Goal: Ask a question

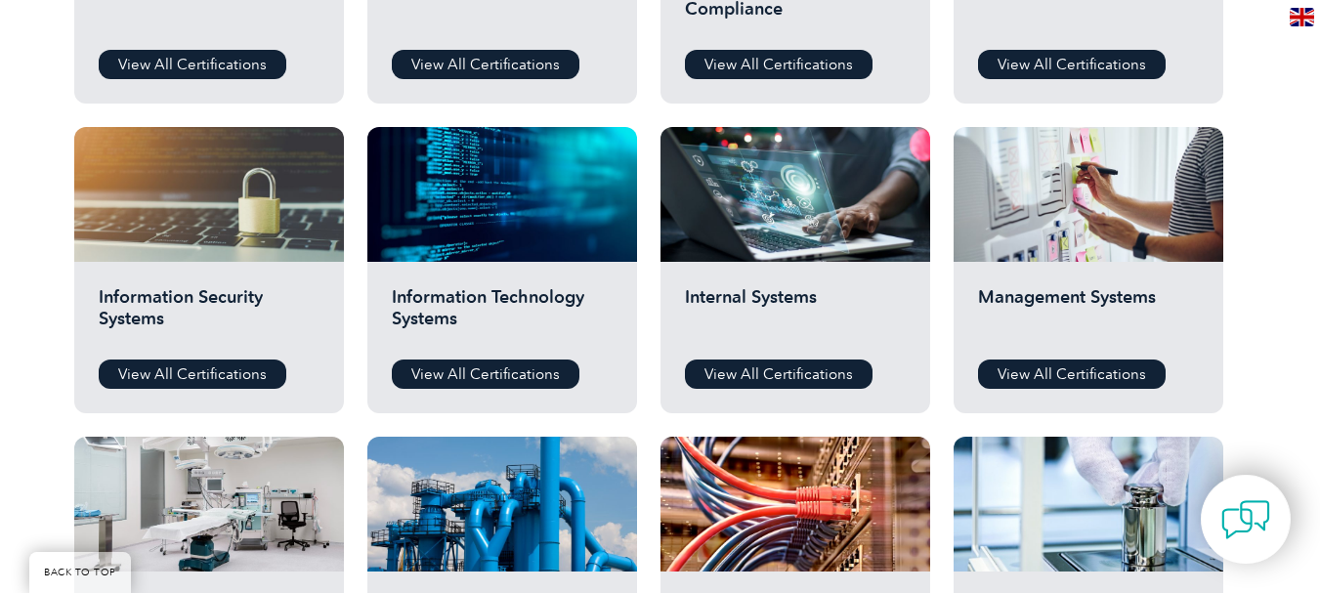
scroll to position [879, 0]
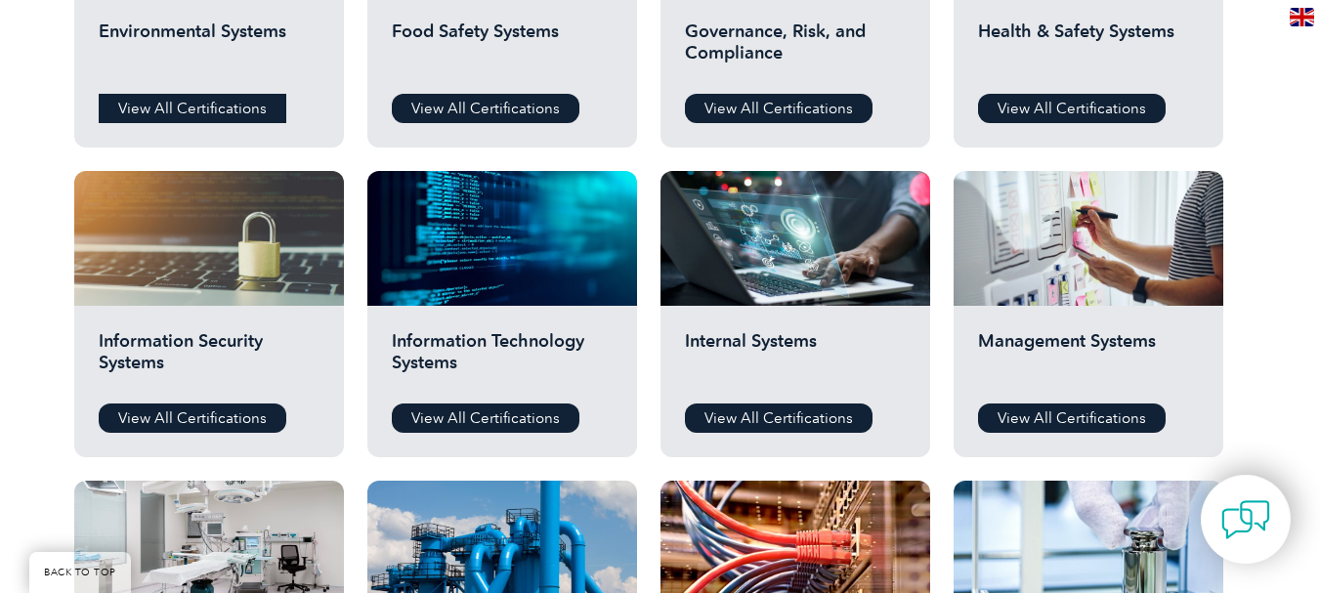
click at [207, 100] on link "View All Certifications" at bounding box center [193, 108] width 188 height 29
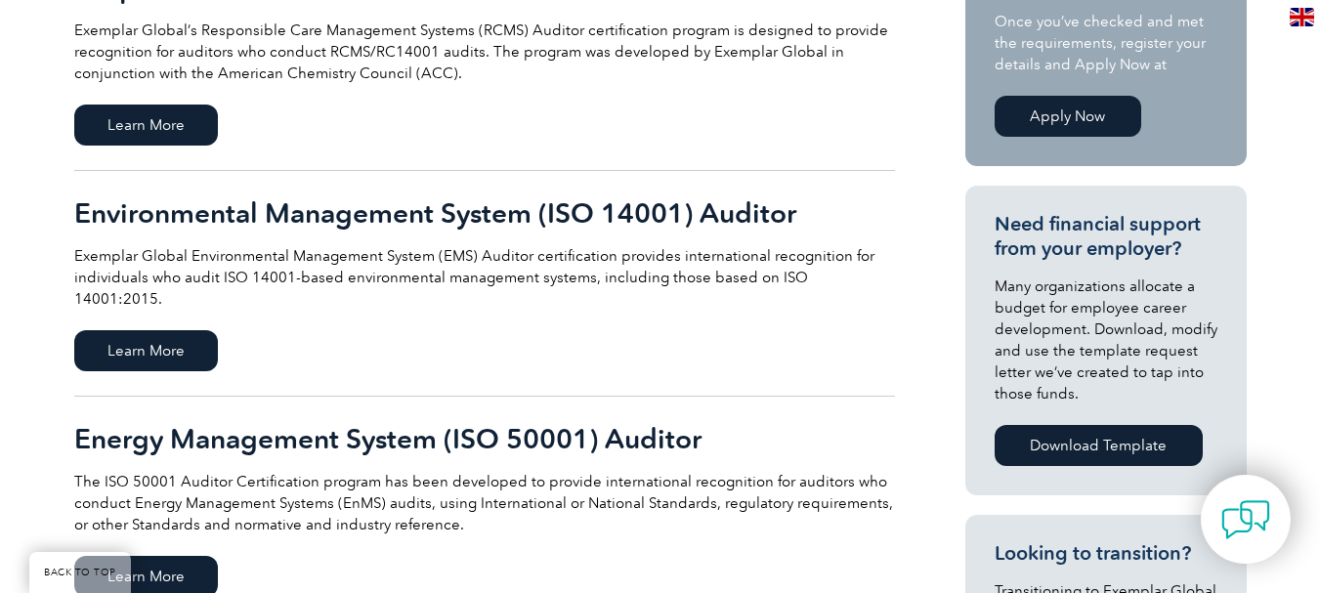
scroll to position [586, 0]
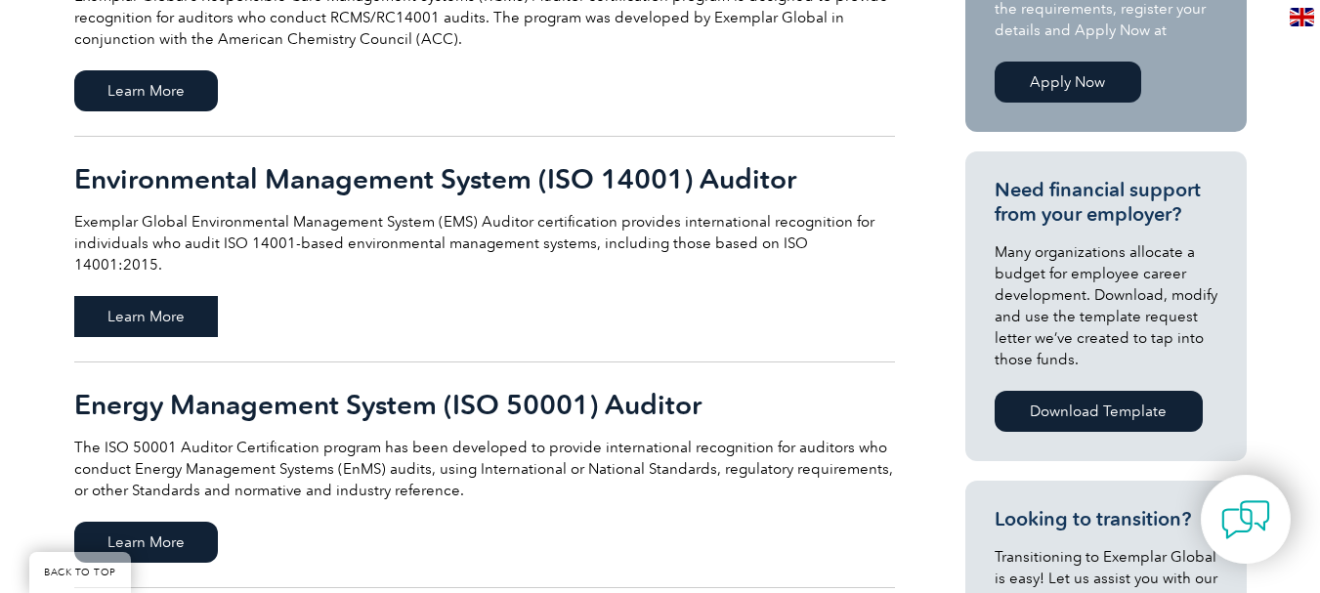
click at [174, 296] on span "Learn More" at bounding box center [146, 316] width 144 height 41
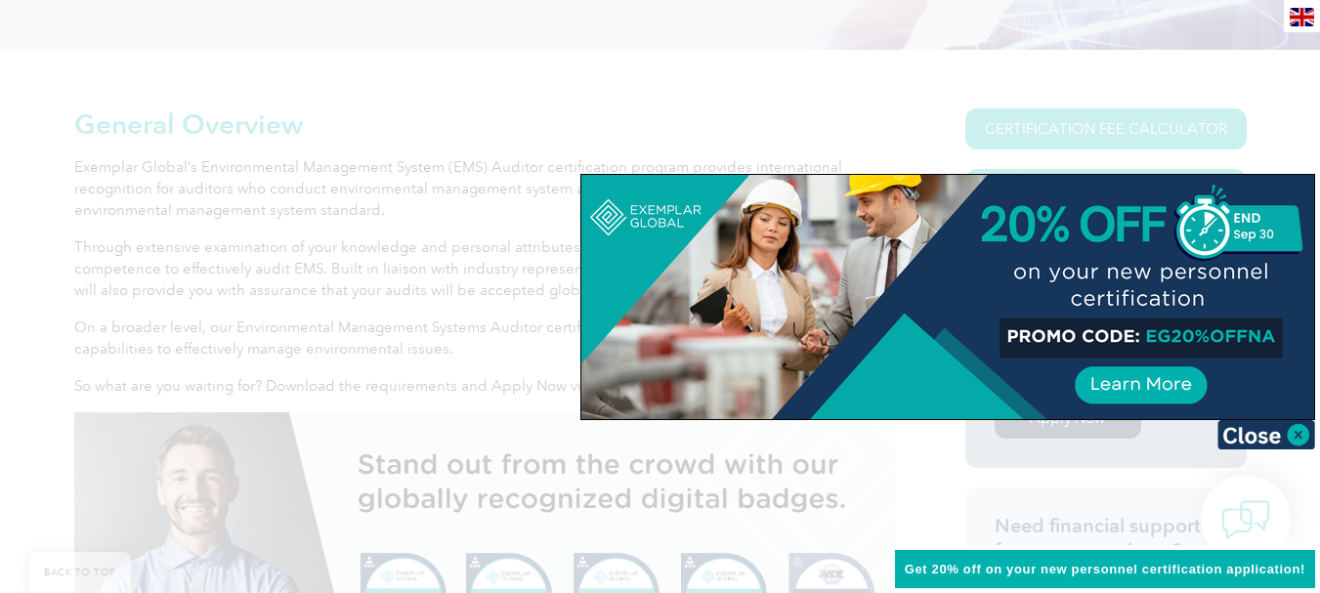
scroll to position [489, 0]
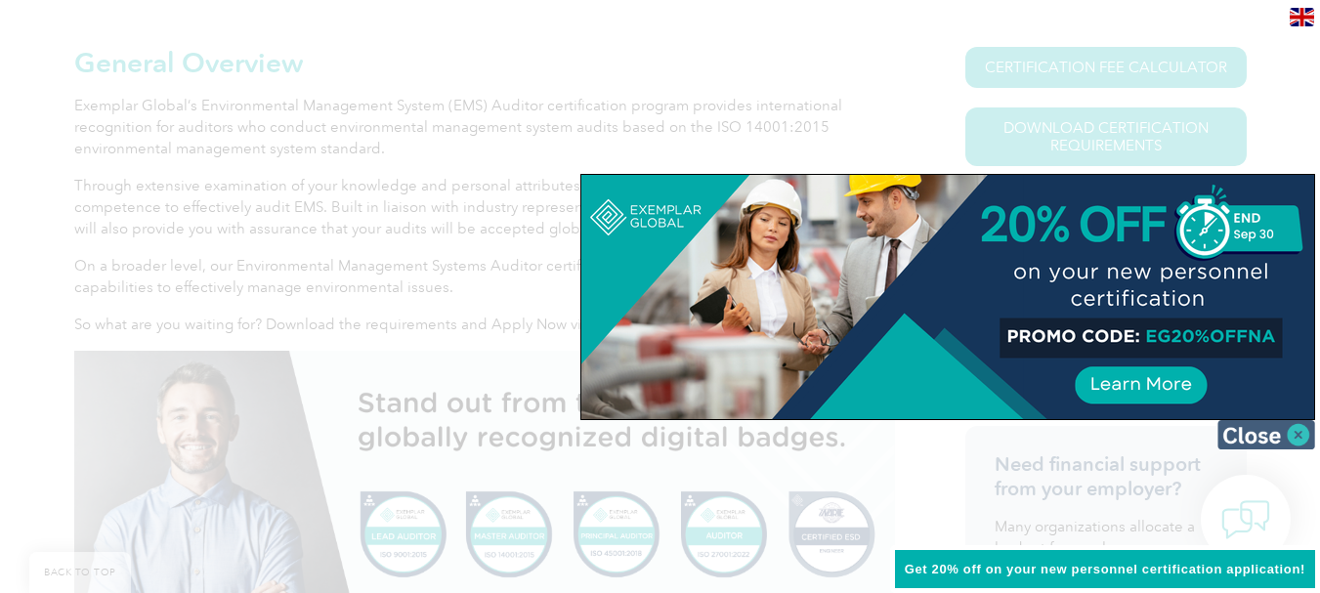
click at [1301, 432] on img at bounding box center [1267, 434] width 98 height 29
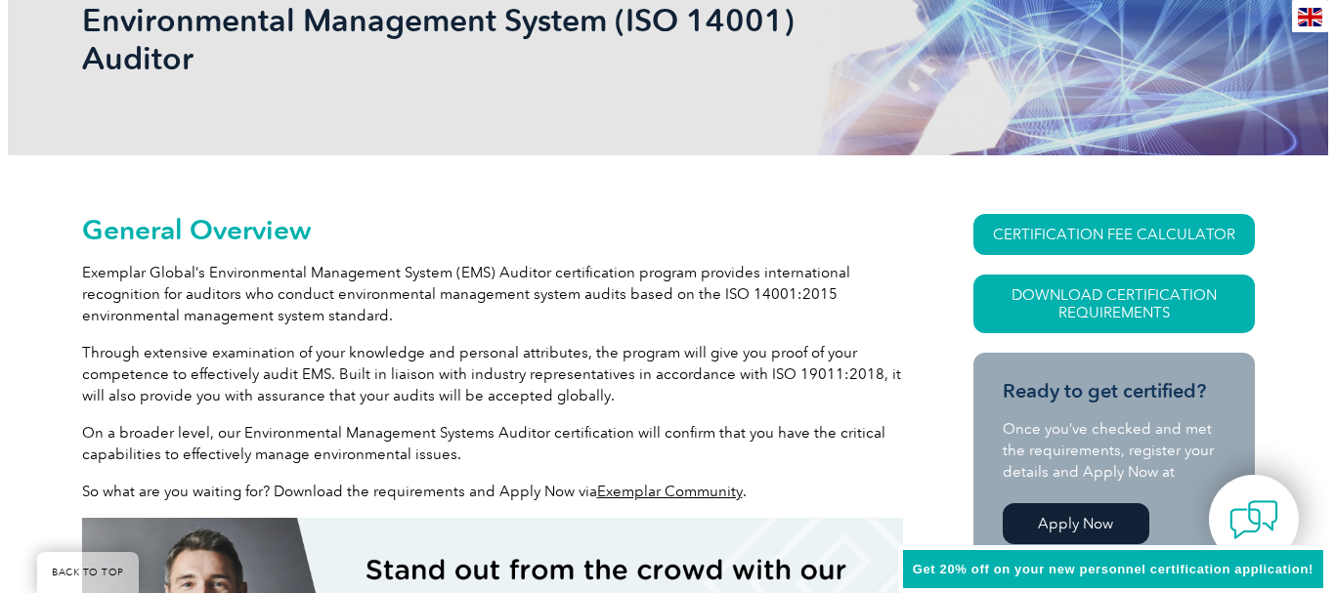
scroll to position [293, 0]
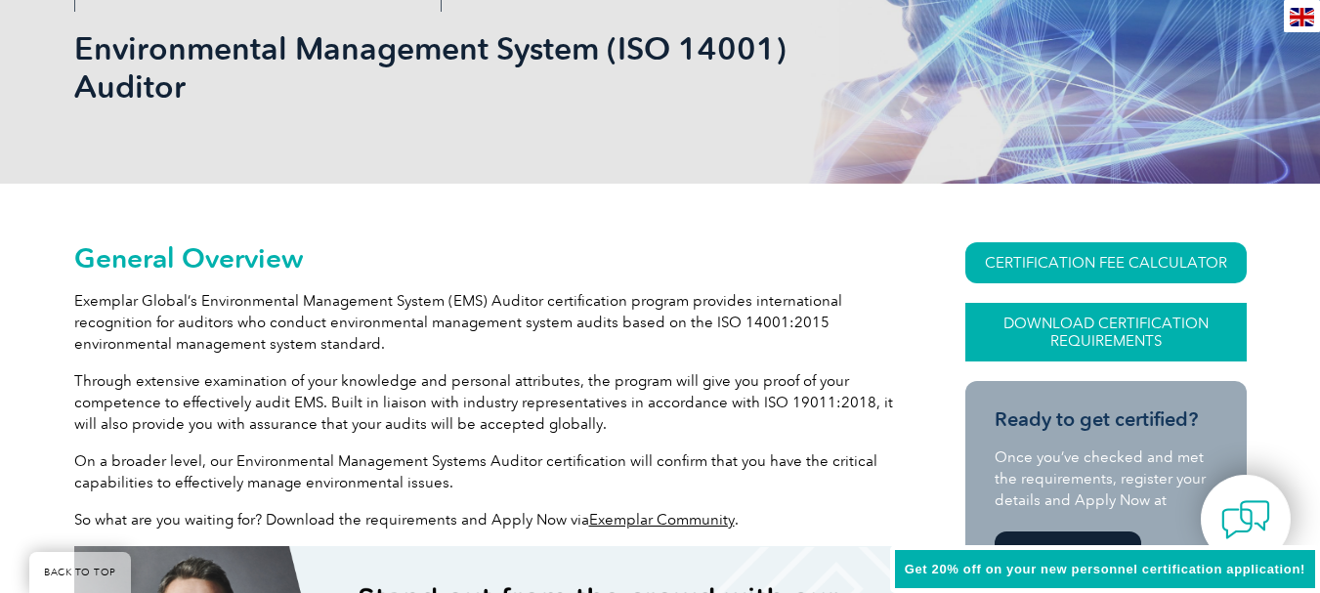
click at [1113, 317] on link "Download Certification Requirements" at bounding box center [1105, 332] width 281 height 59
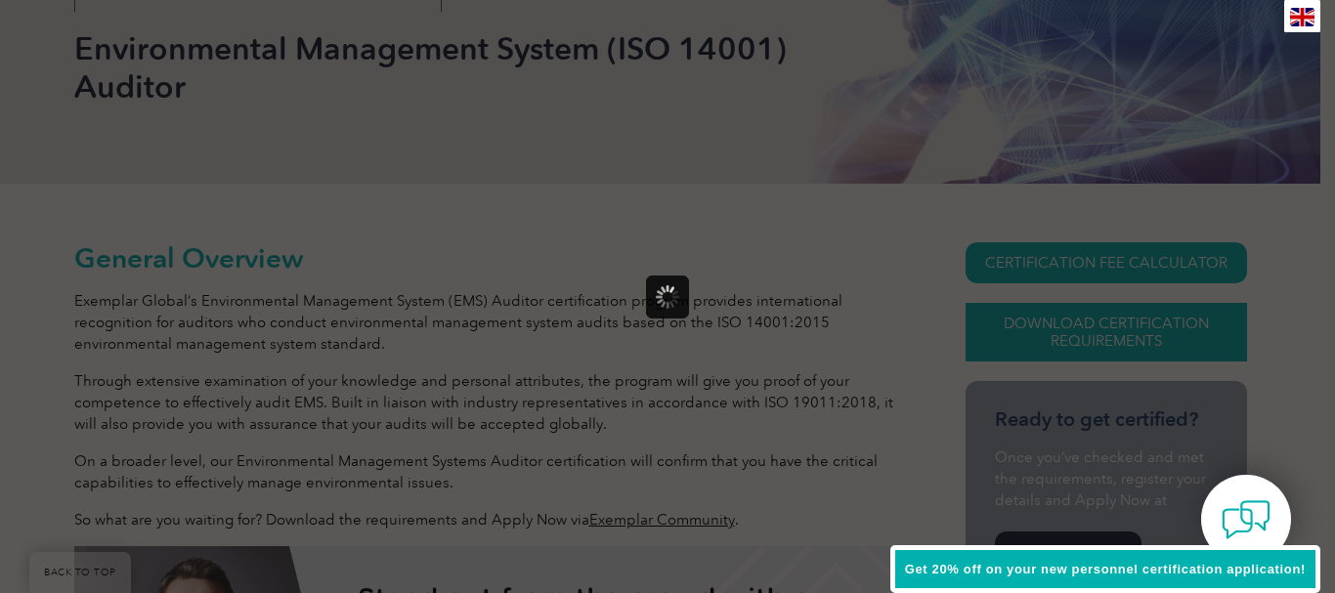
scroll to position [0, 0]
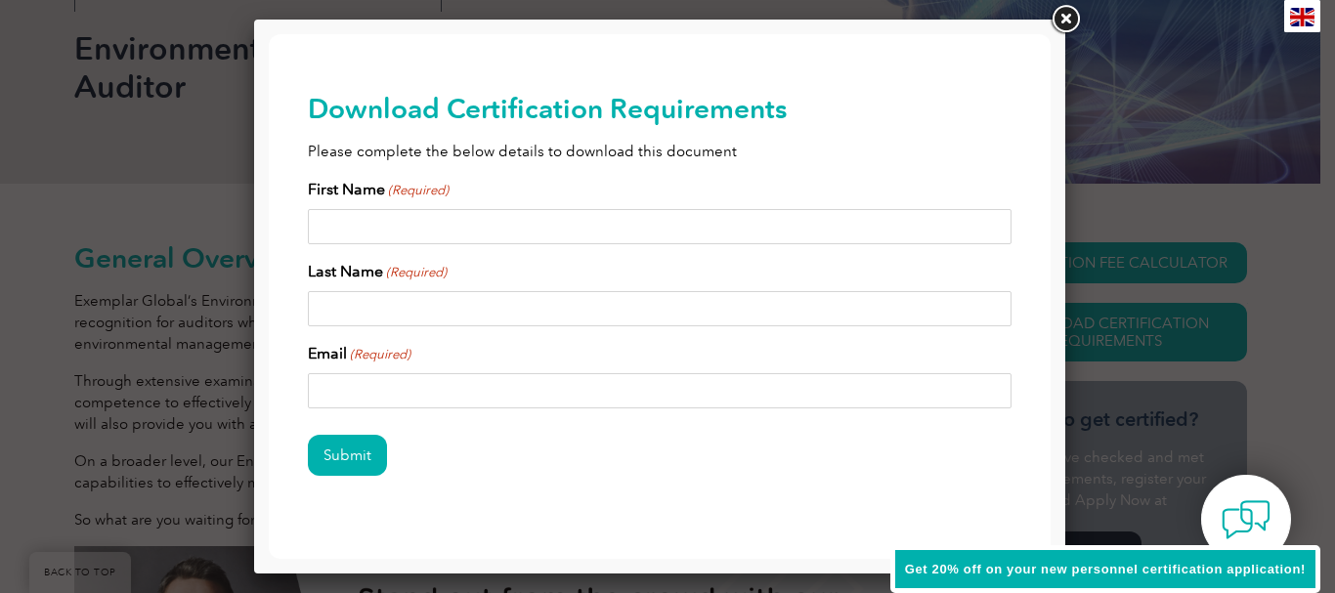
click at [469, 237] on input "First Name (Required)" at bounding box center [660, 226] width 704 height 35
type input "Mohammad Ashlam"
type input "Nohur"
type input "ashlamn@yahoo.com"
click at [348, 451] on input "Submit" at bounding box center [347, 455] width 79 height 41
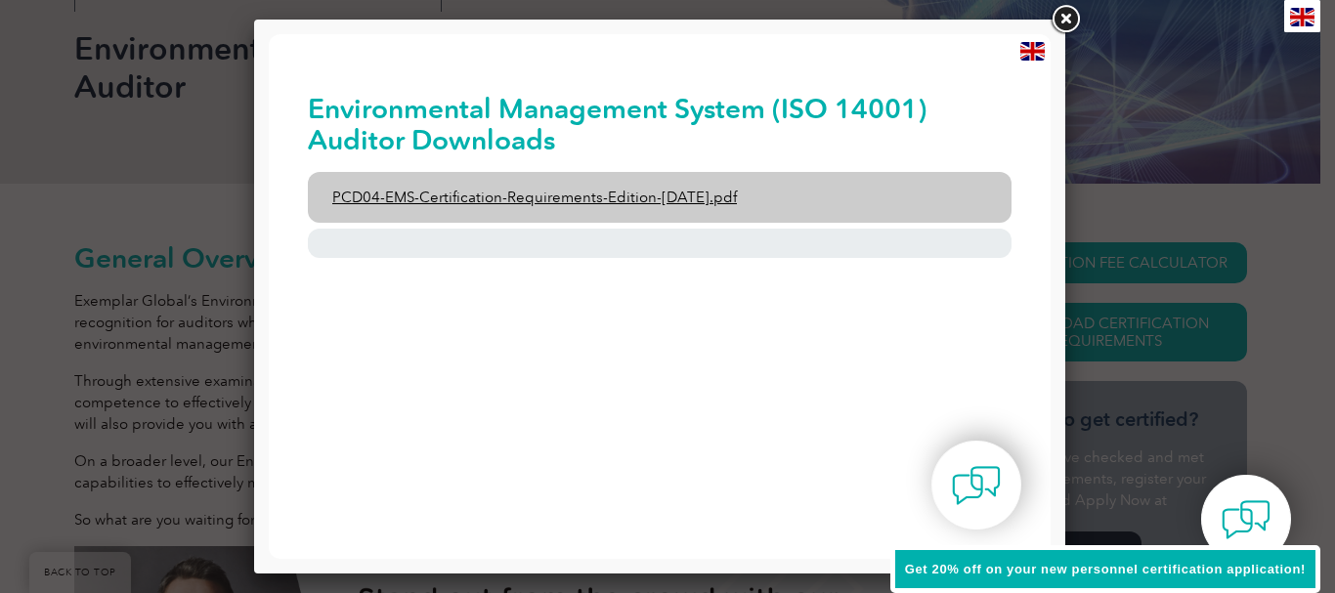
click at [566, 194] on link "PCD04-EMS-Certification-Requirements-Edition-2-April-2022.pdf" at bounding box center [660, 197] width 704 height 51
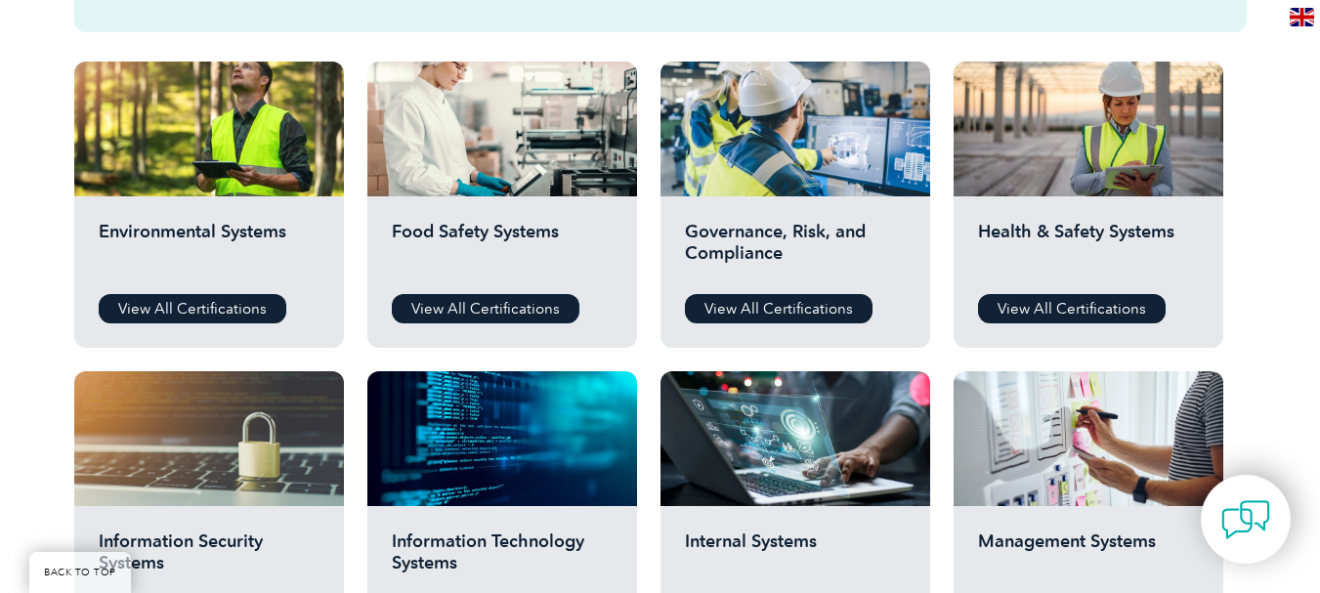
scroll to position [684, 0]
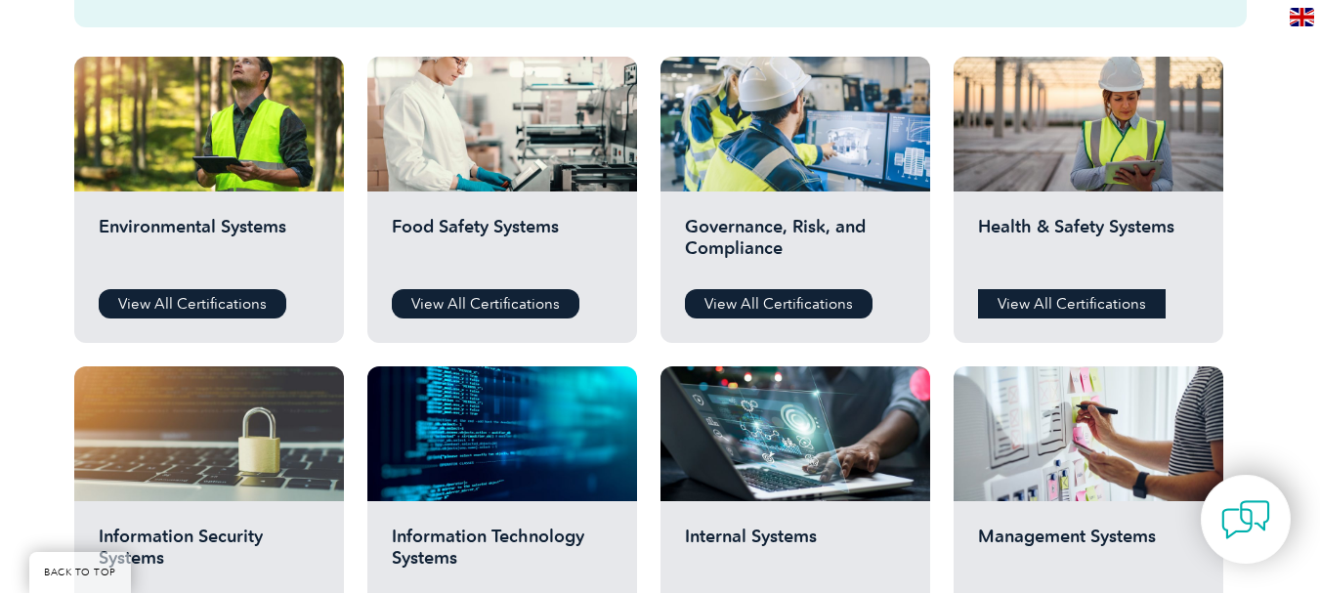
click at [1049, 304] on link "View All Certifications" at bounding box center [1072, 303] width 188 height 29
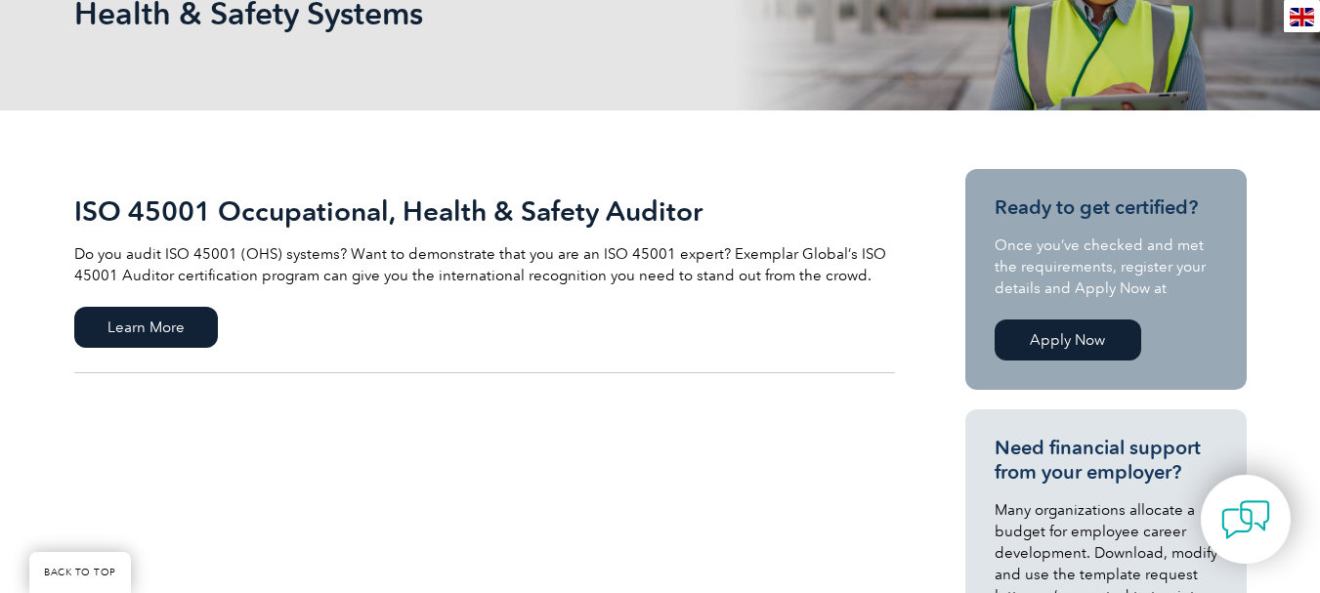
scroll to position [391, 0]
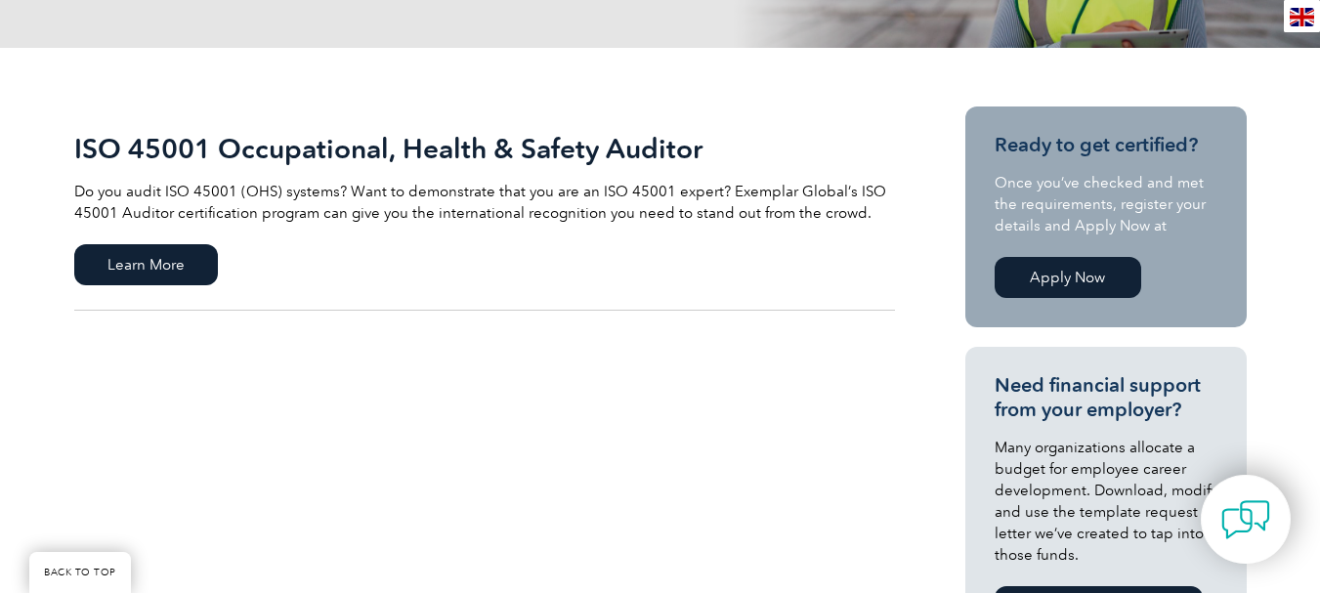
click at [1058, 282] on link "Apply Now" at bounding box center [1068, 277] width 147 height 41
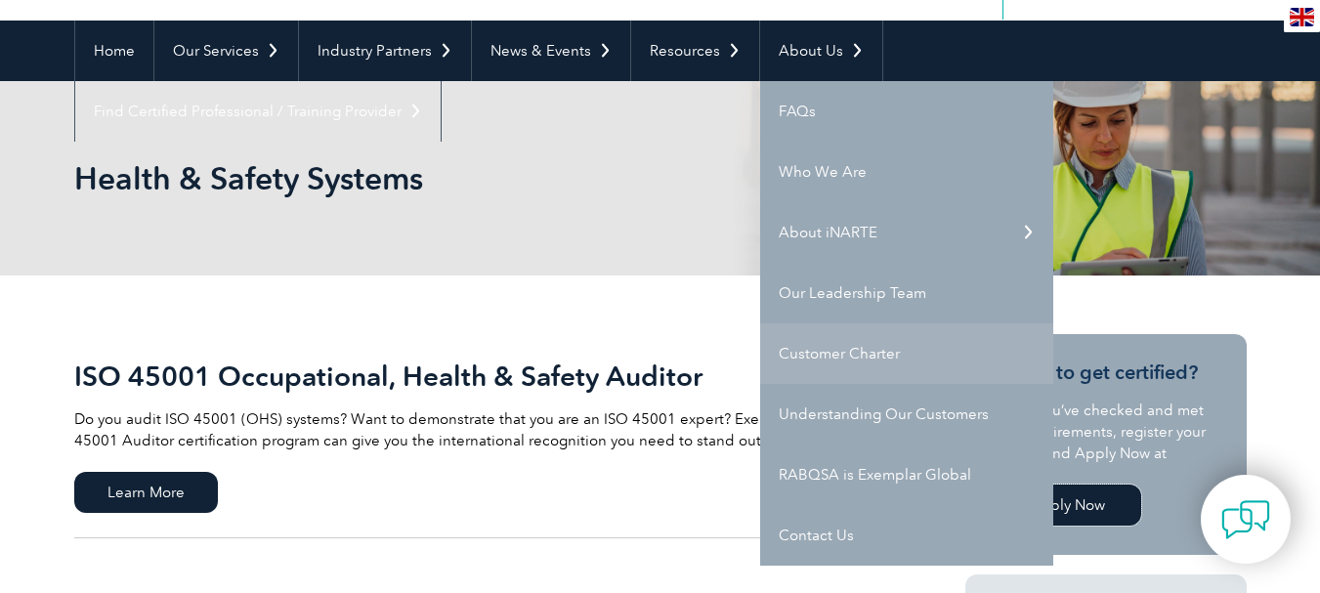
scroll to position [195, 0]
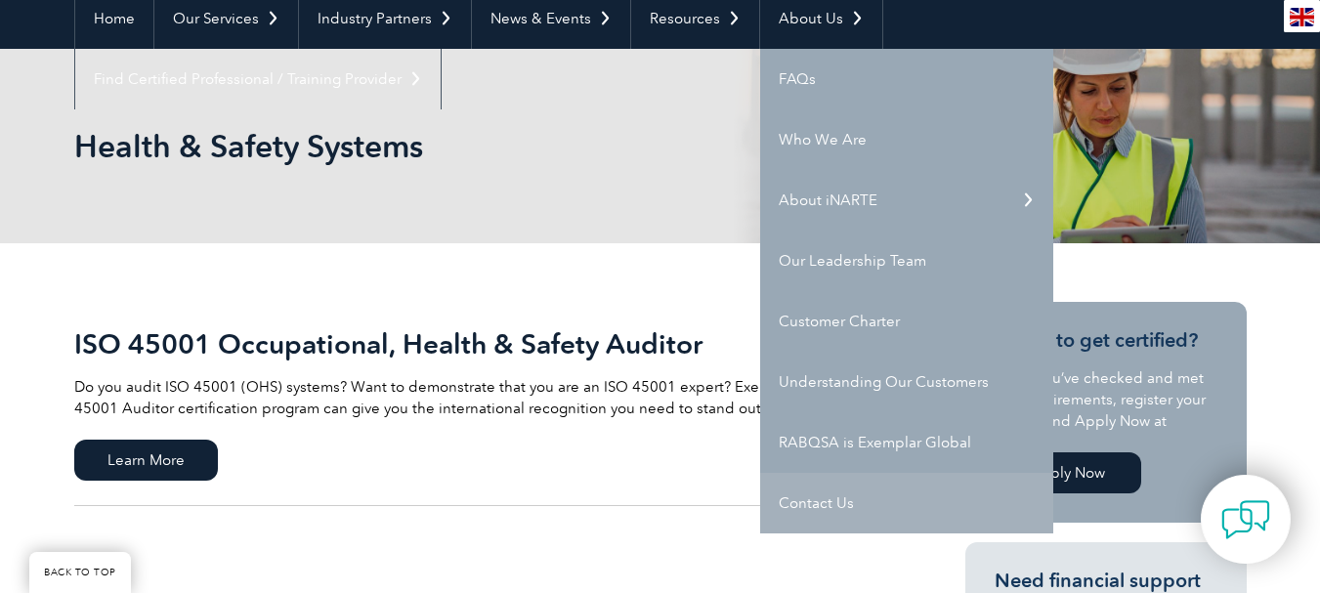
click at [826, 501] on link "Contact Us" at bounding box center [906, 503] width 293 height 61
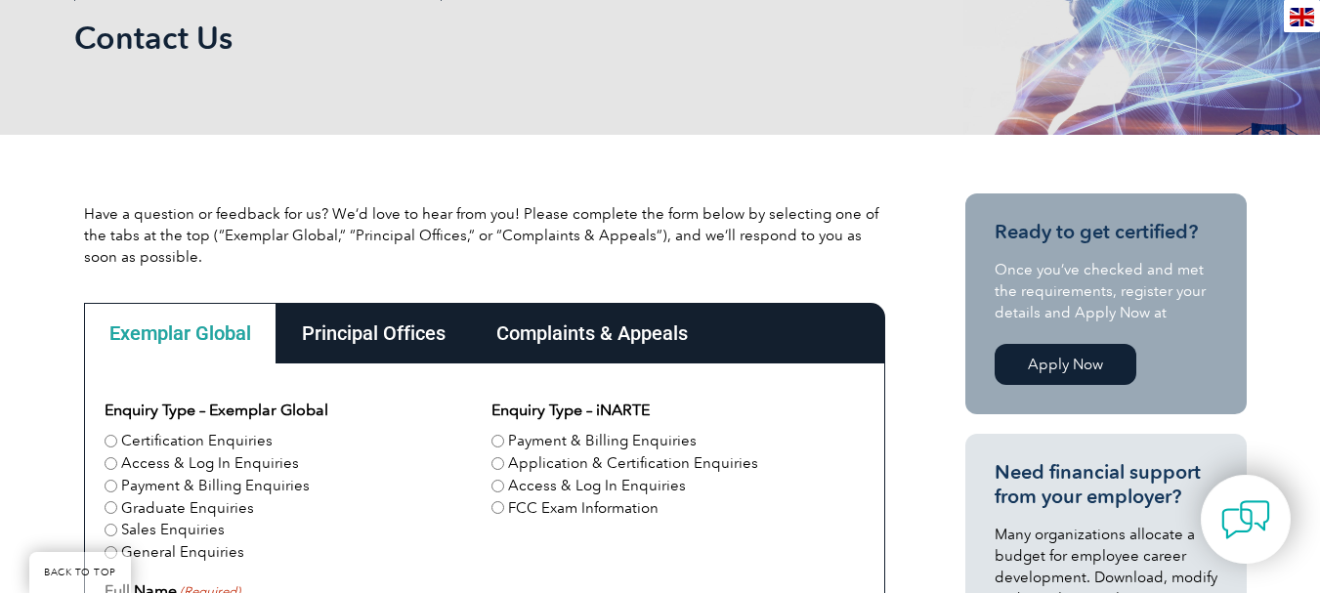
scroll to position [391, 0]
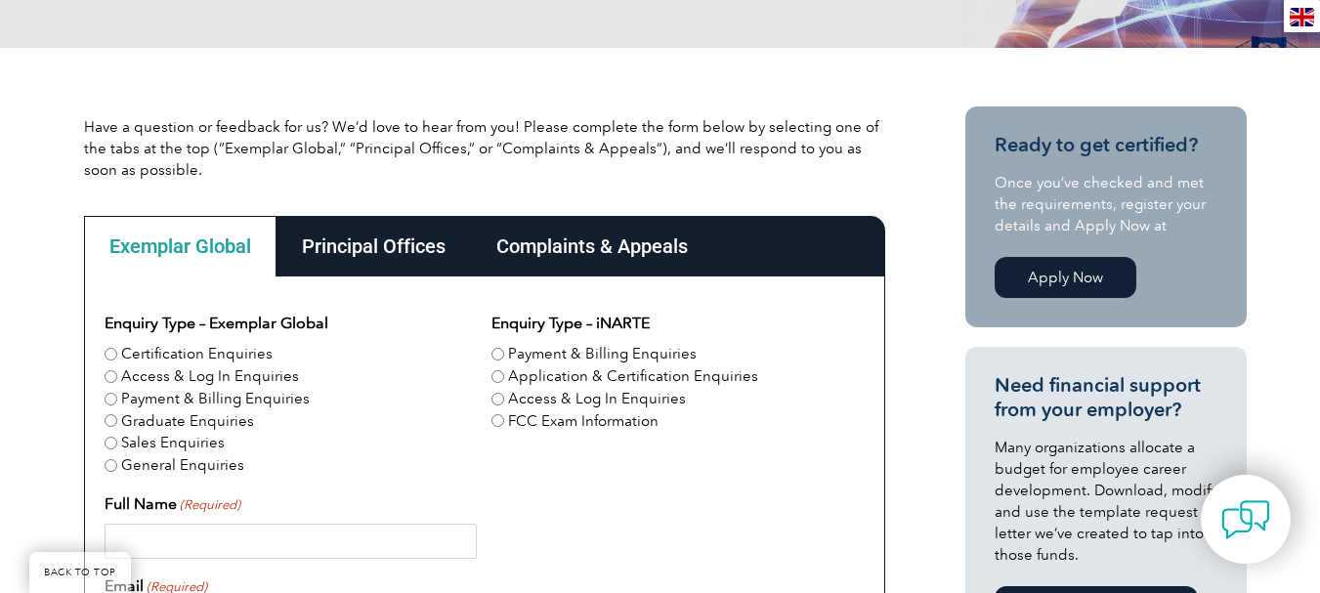
click at [110, 352] on input "Certification Enquiries" at bounding box center [111, 354] width 13 height 13
radio input "true"
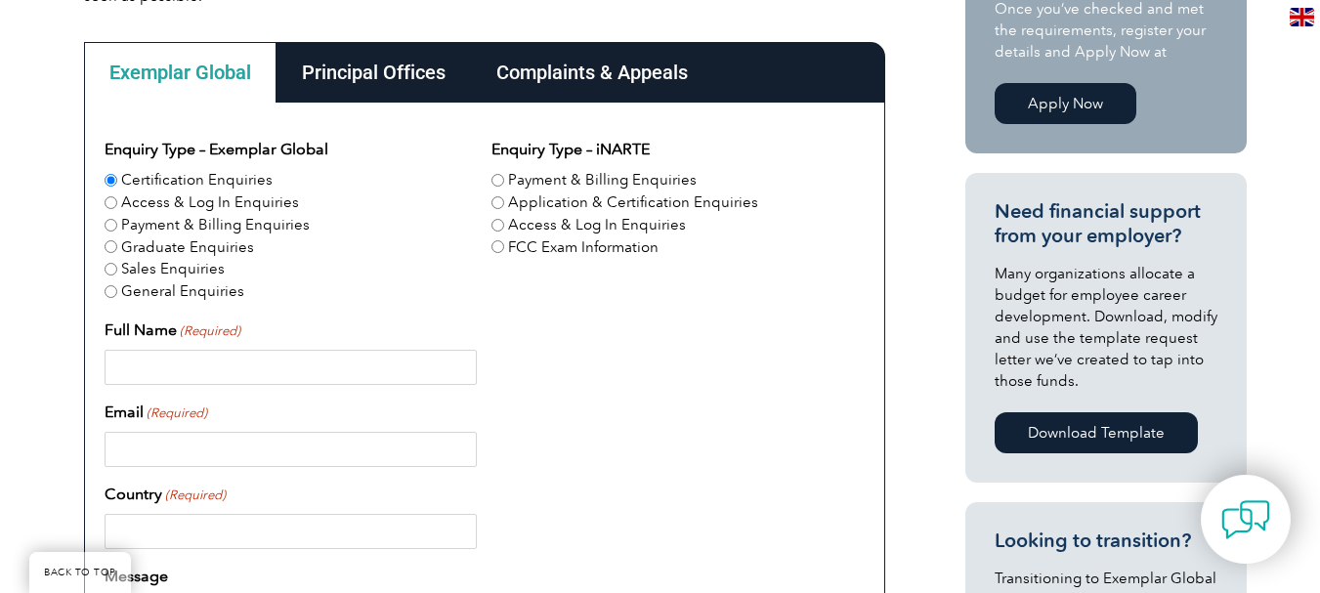
scroll to position [586, 0]
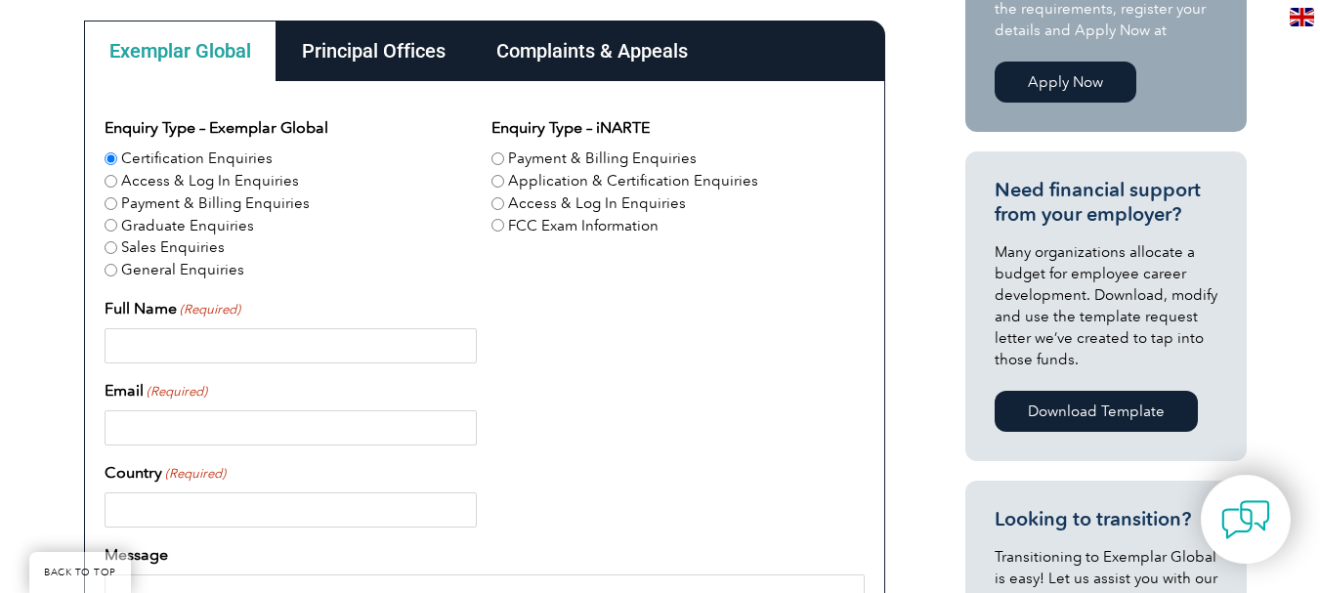
click at [253, 347] on input "Full Name (Required)" at bounding box center [291, 345] width 372 height 35
type input "[PERSON_NAME]"
type input "[EMAIL_ADDRESS][DOMAIN_NAME]"
type input "[GEOGRAPHIC_DATA]"
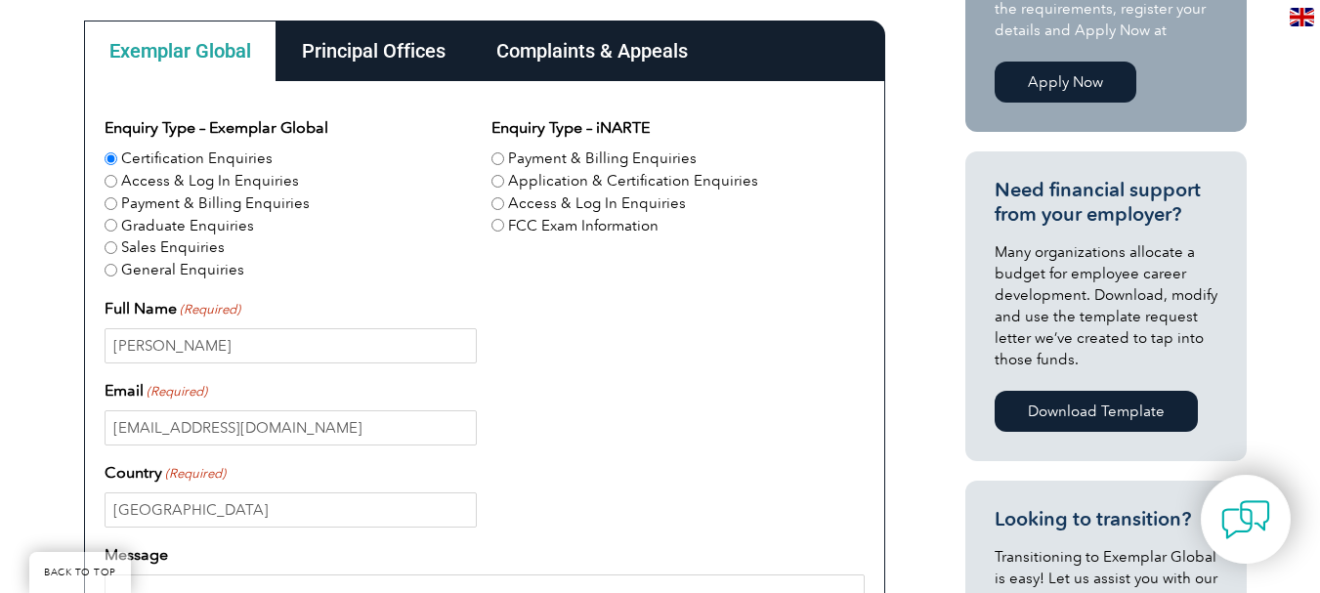
type input "57860511"
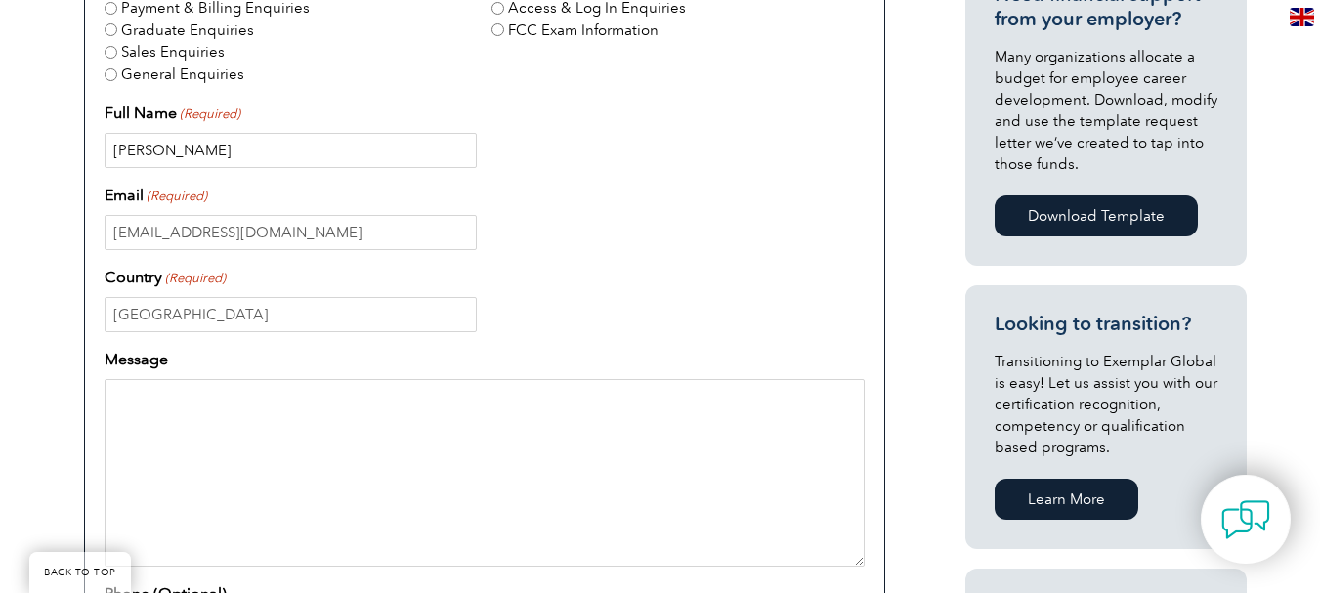
scroll to position [879, 0]
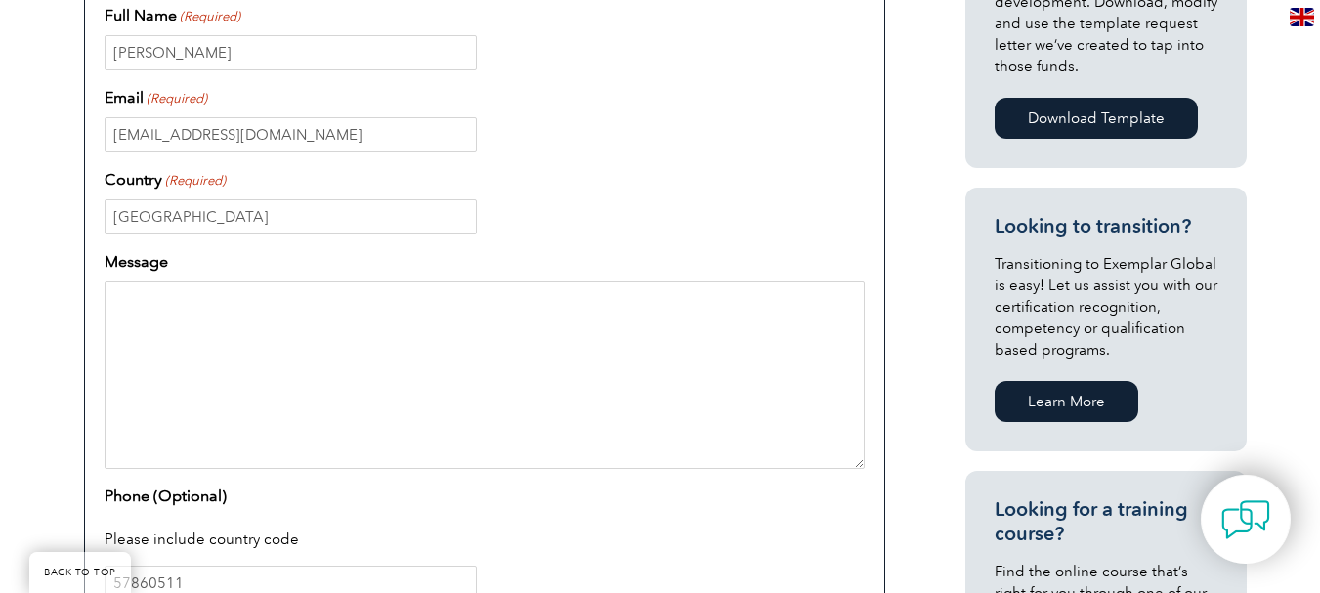
click at [162, 304] on textarea "Message" at bounding box center [485, 375] width 760 height 188
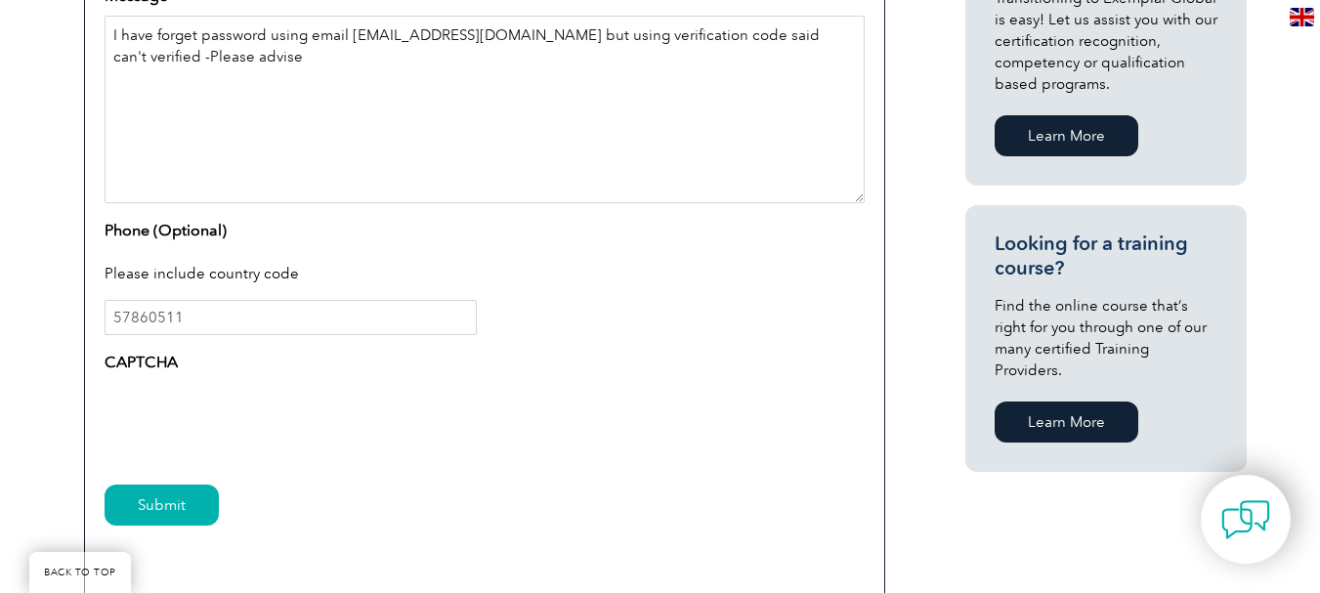
scroll to position [1173, 0]
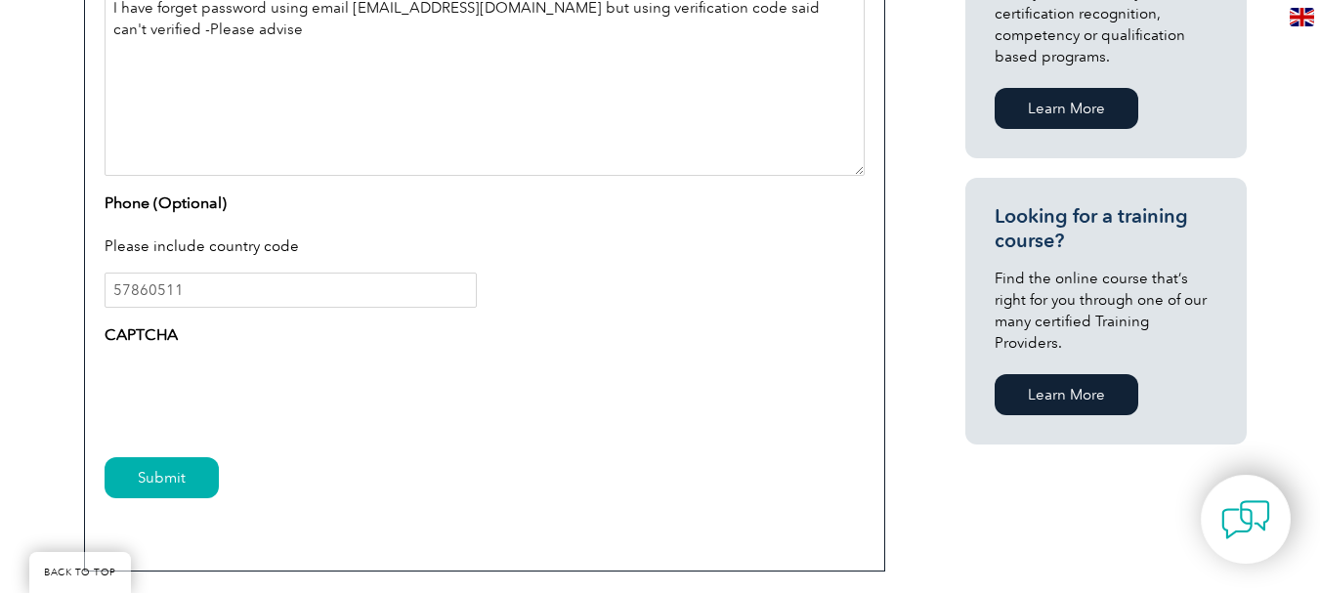
type textarea "I have forget password using email [EMAIL_ADDRESS][DOMAIN_NAME] but using verif…"
click at [112, 289] on input "57860511" at bounding box center [291, 290] width 372 height 35
type input "23057860511"
click at [167, 481] on input "Submit" at bounding box center [162, 477] width 114 height 41
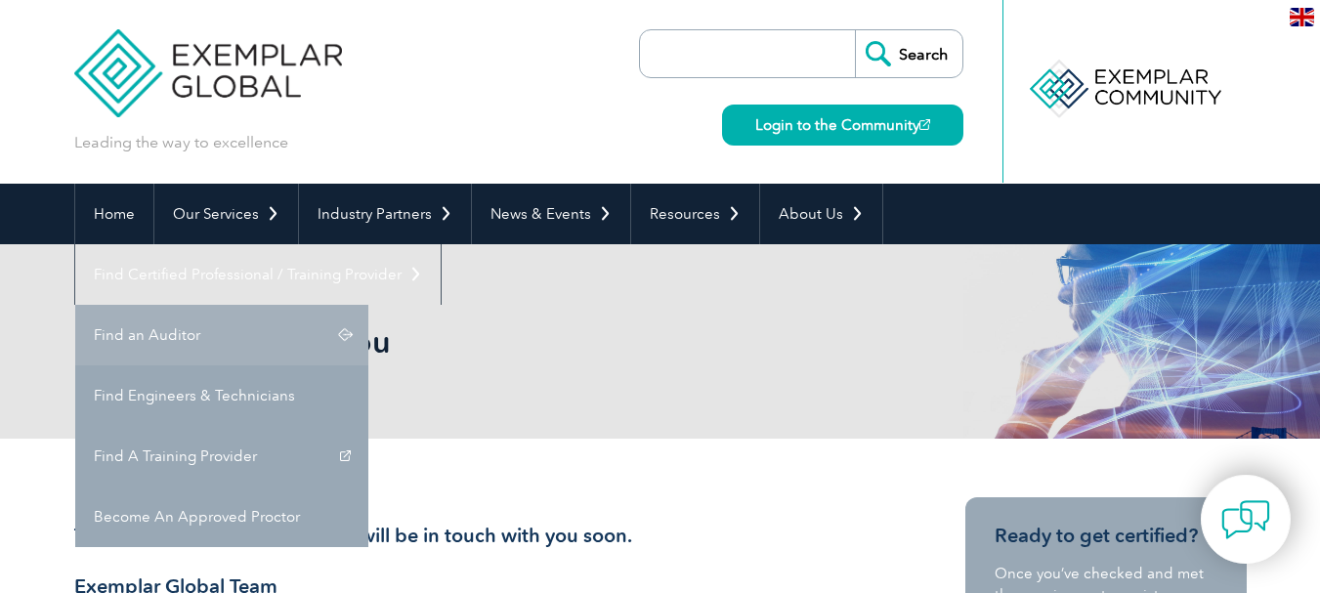
click at [368, 305] on link "Find an Auditor" at bounding box center [221, 335] width 293 height 61
